Goal: Information Seeking & Learning: Learn about a topic

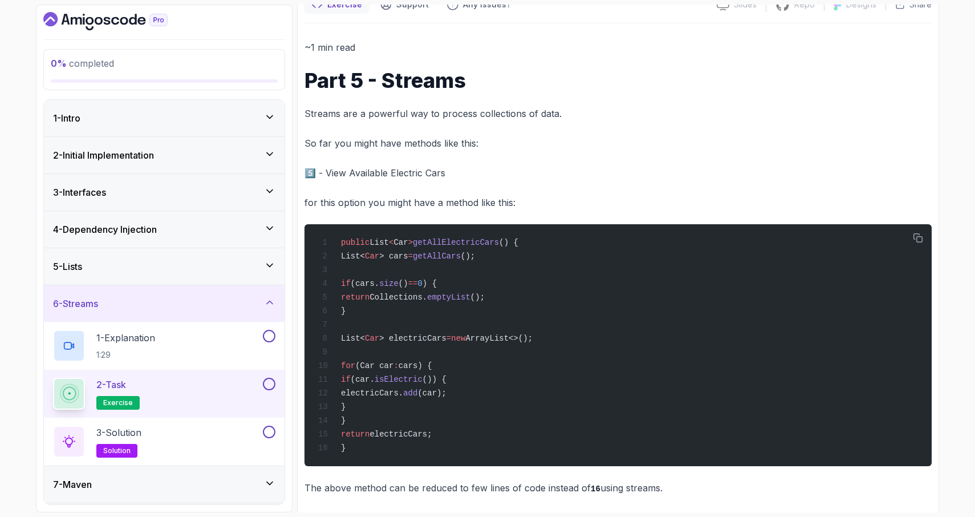
scroll to position [159, 0]
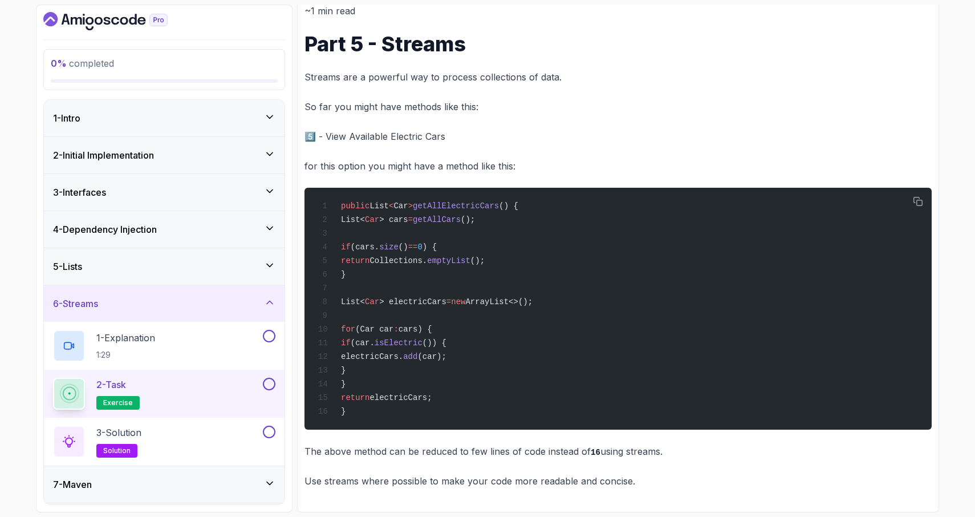
click at [271, 265] on icon at bounding box center [269, 264] width 11 height 11
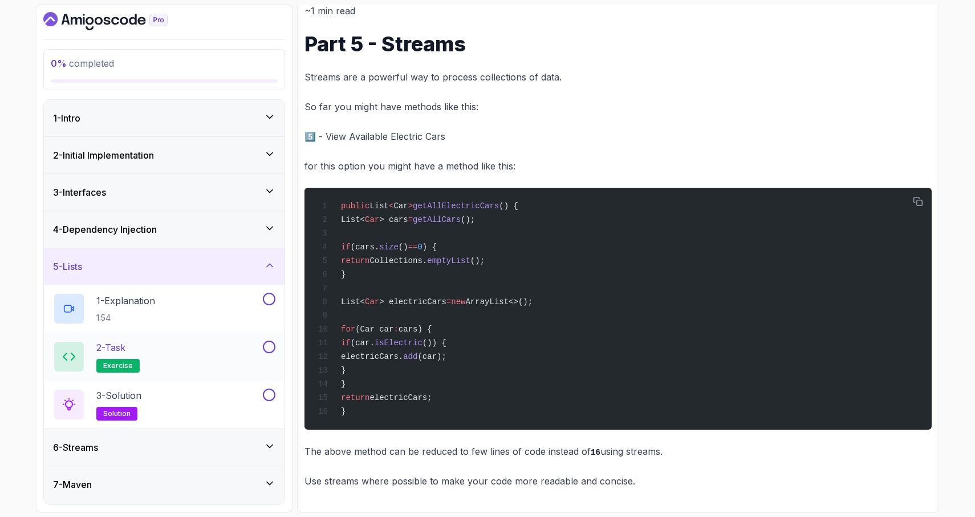
click at [175, 357] on div "2 - Task exercise" at bounding box center [157, 356] width 208 height 32
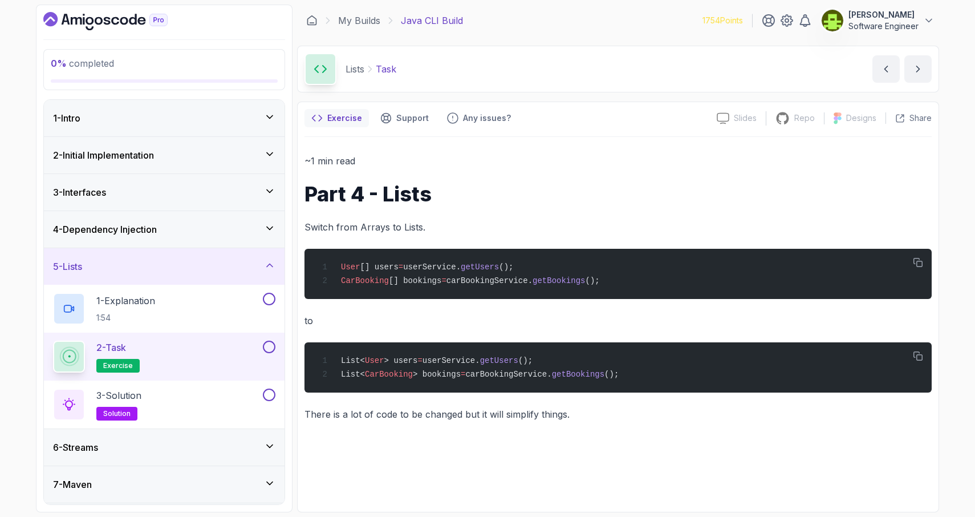
click at [157, 225] on h3 "4 - Dependency Injection" at bounding box center [105, 229] width 104 height 14
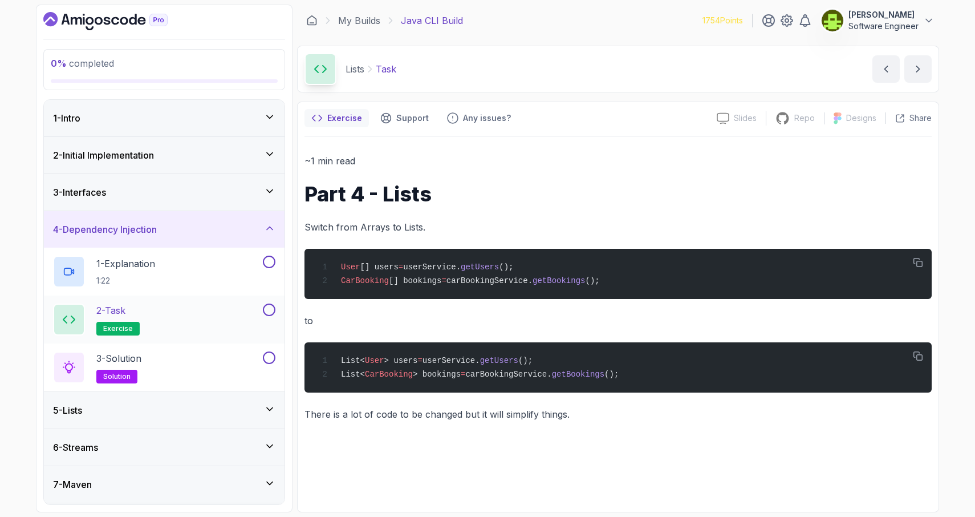
click at [173, 306] on div "2 - Task exercise" at bounding box center [157, 319] width 208 height 32
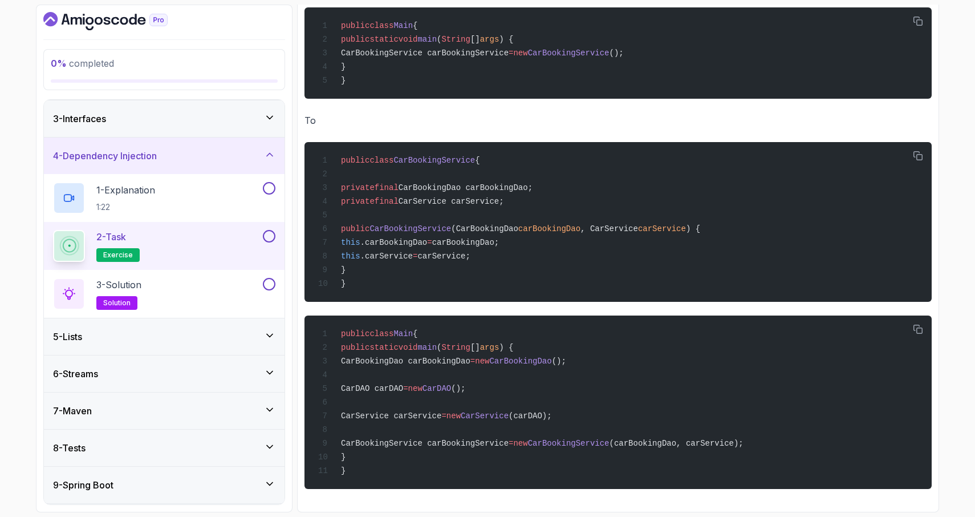
scroll to position [109, 0]
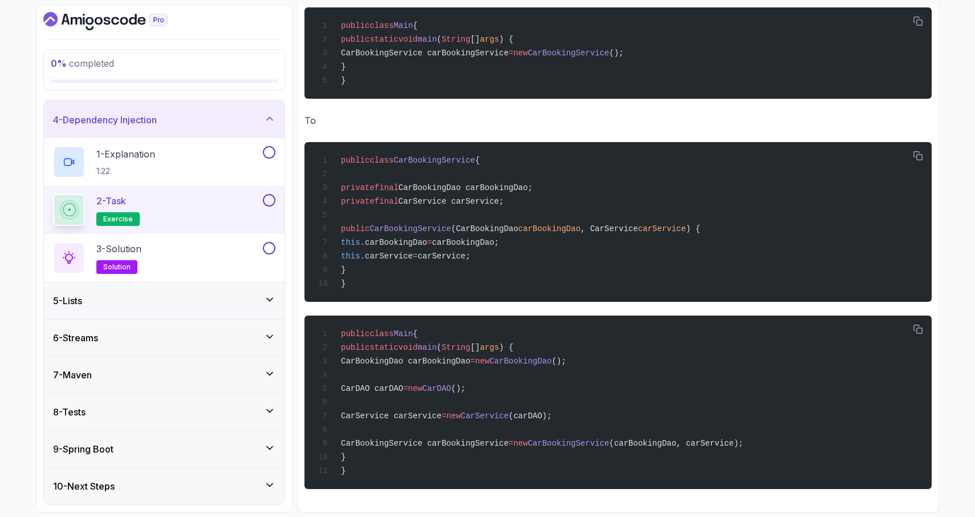
click at [215, 371] on div "7 - Maven" at bounding box center [164, 375] width 222 height 14
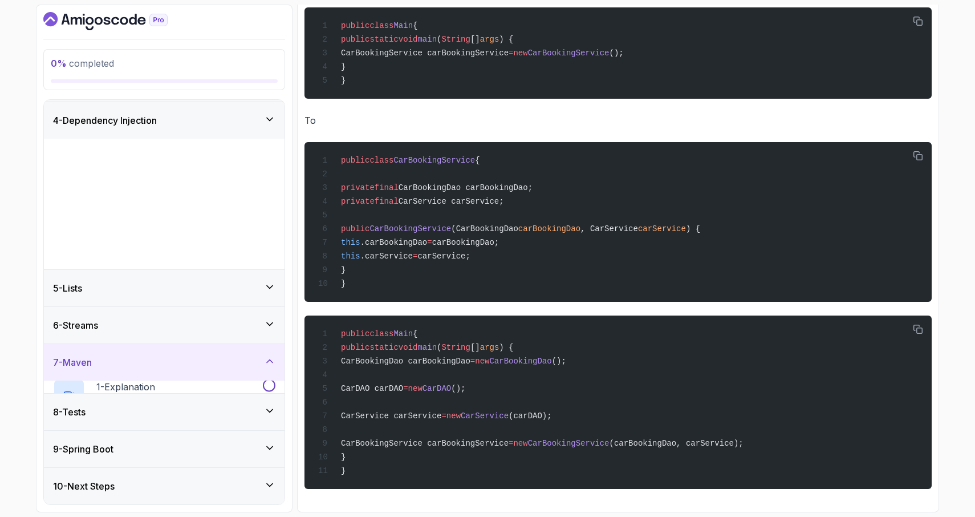
scroll to position [0, 0]
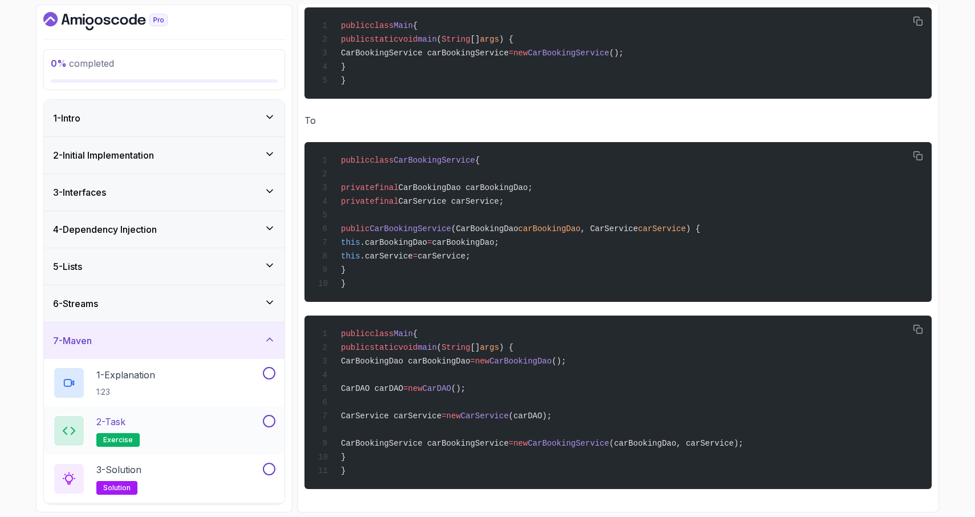
click at [208, 430] on div "2 - Task exercise" at bounding box center [157, 430] width 208 height 32
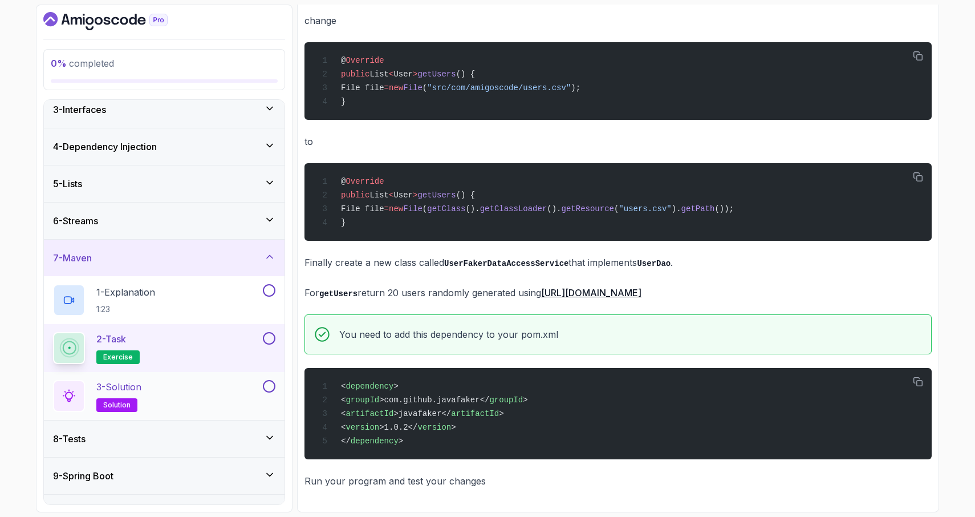
scroll to position [109, 0]
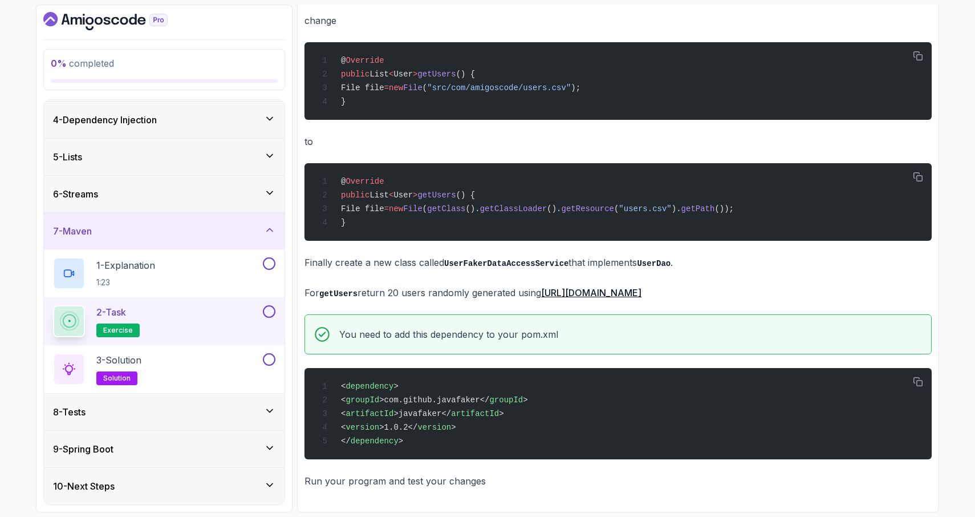
click at [119, 452] on div "9 - Spring Boot" at bounding box center [164, 449] width 222 height 14
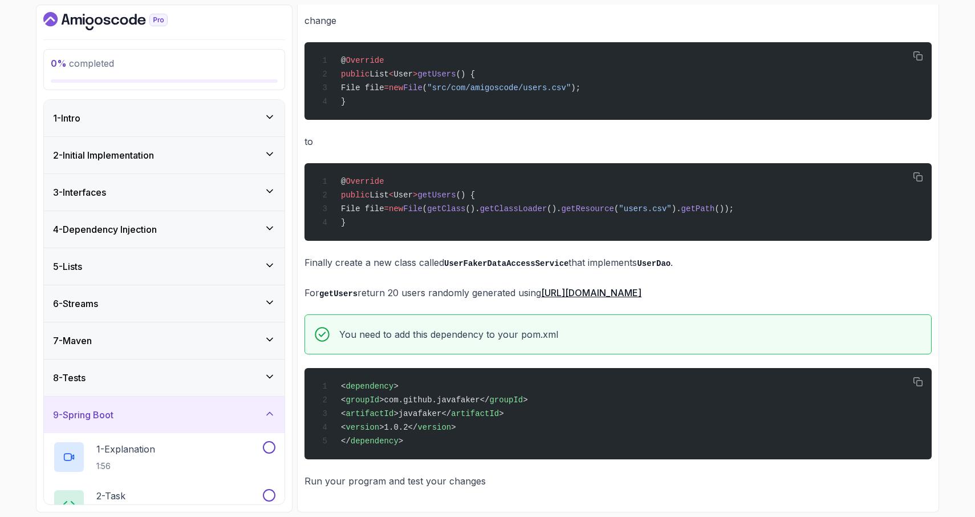
scroll to position [62, 0]
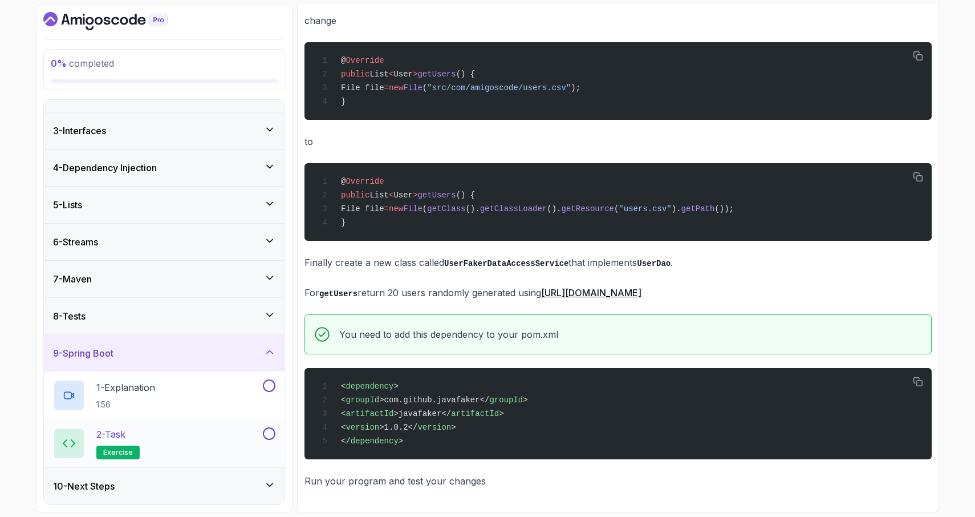
click at [156, 435] on div "2 - Task exercise" at bounding box center [157, 443] width 208 height 32
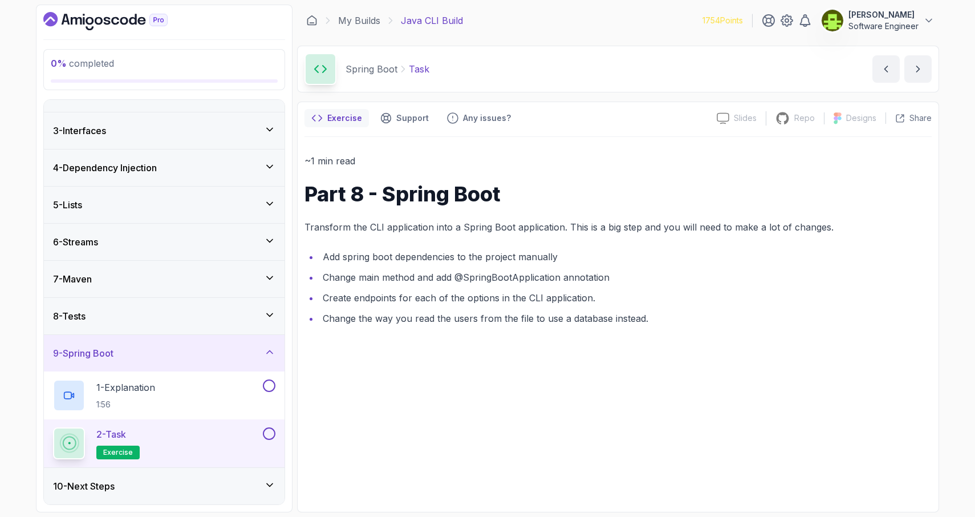
click at [151, 489] on div "10 - Next Steps" at bounding box center [164, 486] width 222 height 14
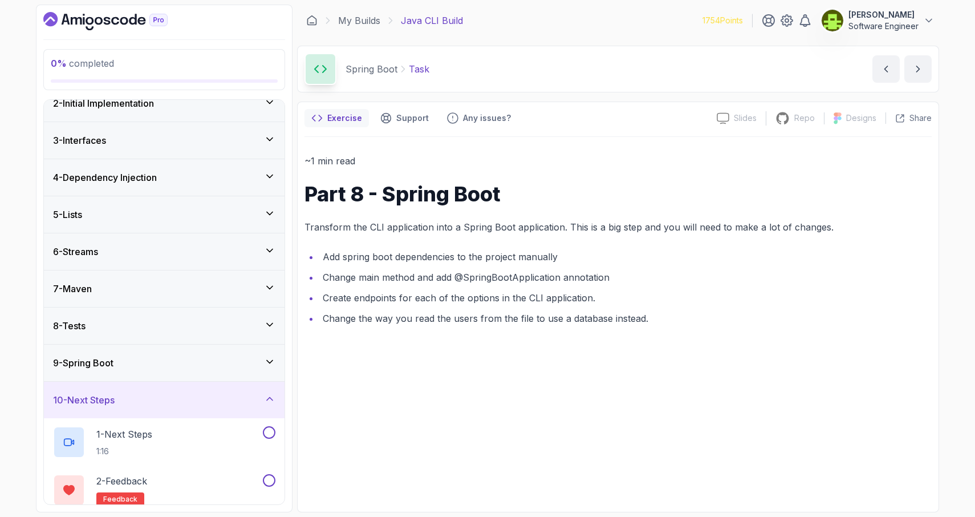
scroll to position [109, 0]
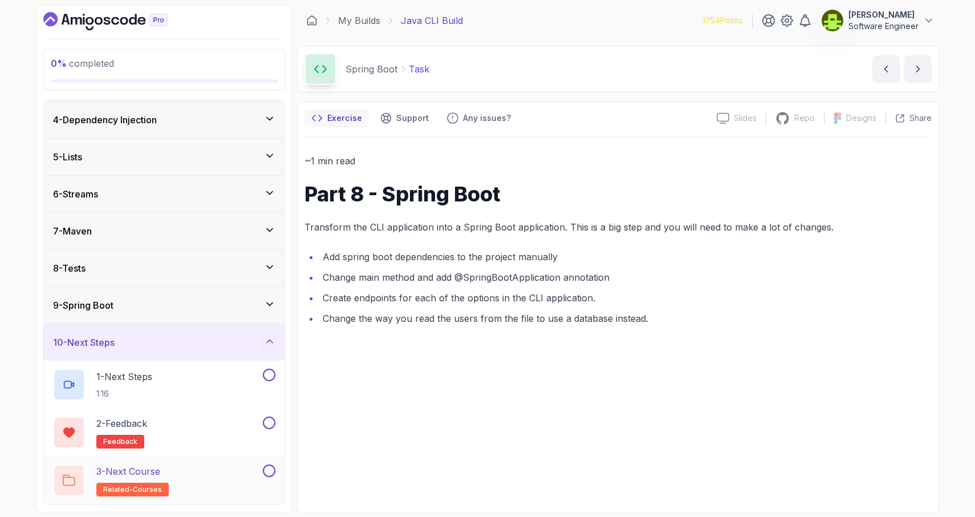
click at [193, 477] on div "3 - Next Course related-courses" at bounding box center [157, 480] width 208 height 32
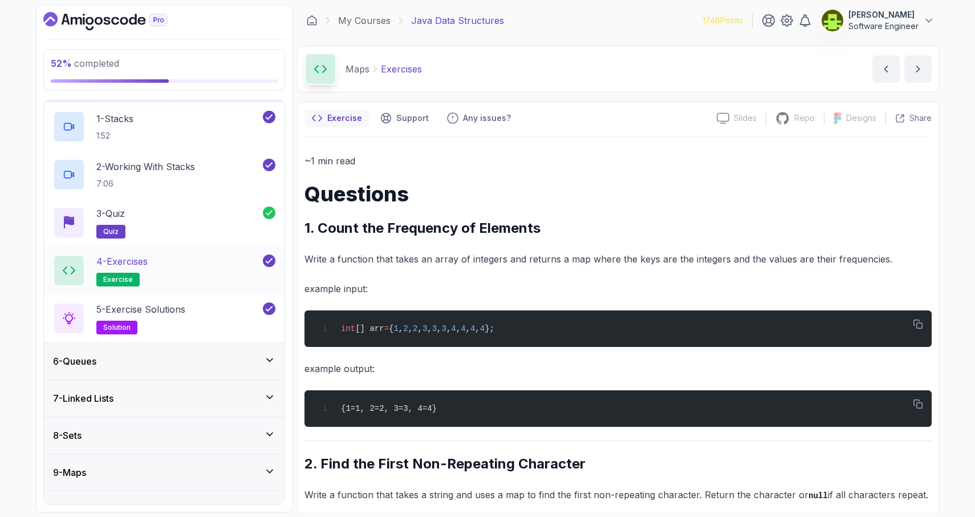
scroll to position [184, 0]
click at [162, 266] on div "4 - Exercises exercise" at bounding box center [157, 269] width 208 height 32
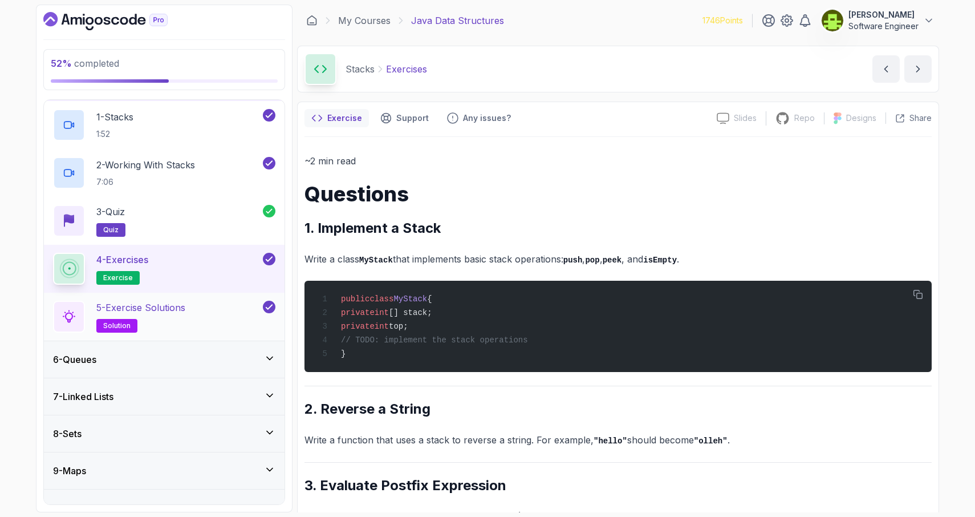
click at [177, 315] on h2 "5 - Exercise Solutions solution" at bounding box center [140, 316] width 89 height 32
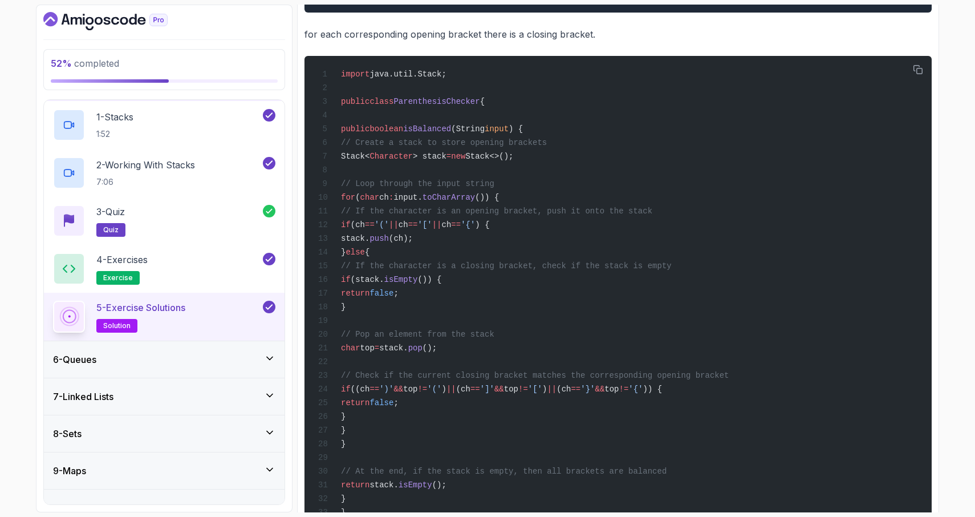
scroll to position [2021, 0]
